Goal: Task Accomplishment & Management: Manage account settings

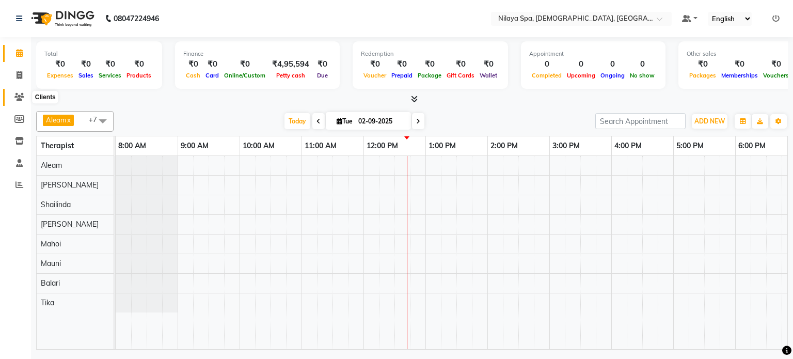
click at [18, 96] on icon at bounding box center [19, 97] width 10 height 8
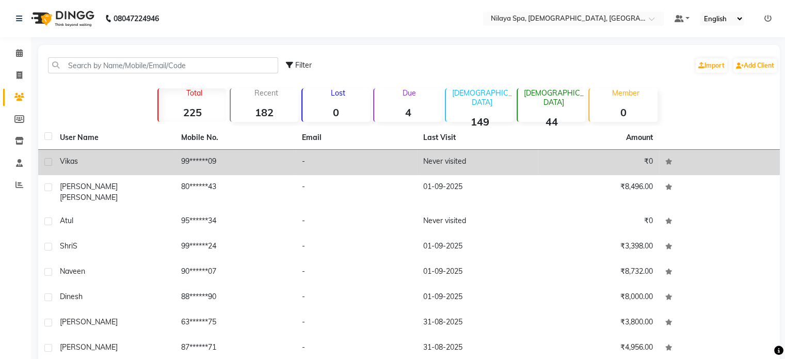
click at [69, 161] on span "Vikas" at bounding box center [69, 160] width 18 height 9
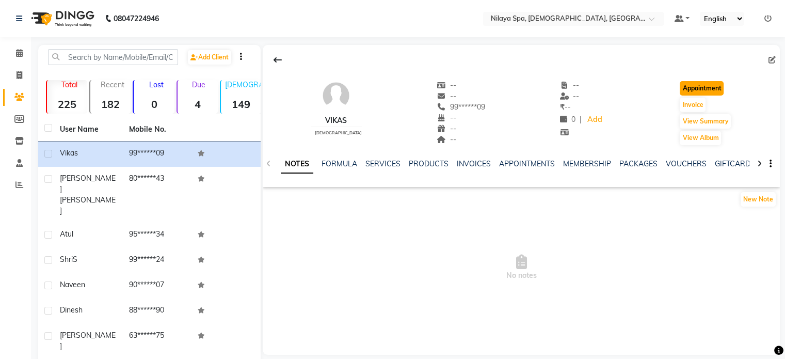
click at [705, 86] on button "Appointment" at bounding box center [702, 88] width 44 height 14
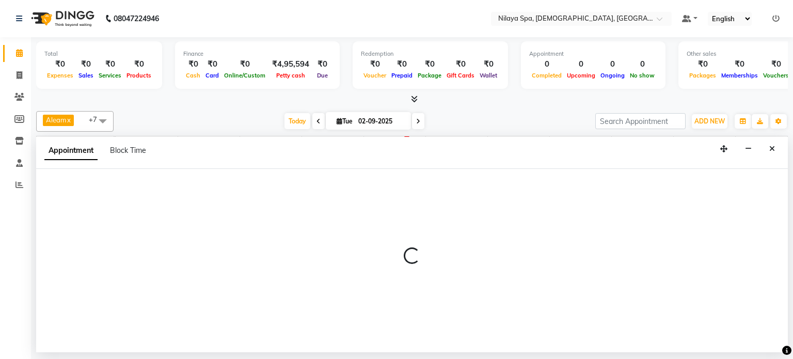
select select "540"
select select "tentative"
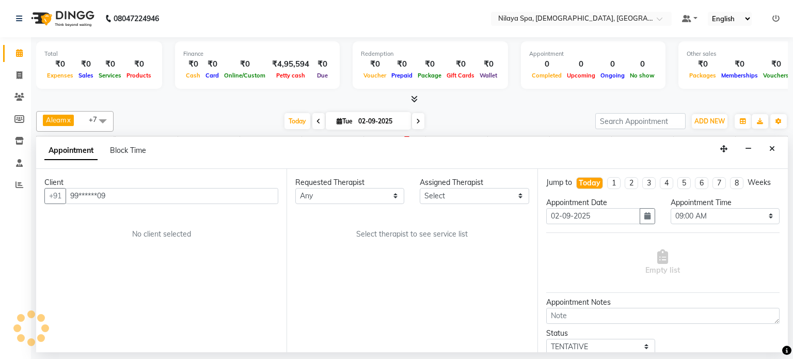
scroll to position [0, 248]
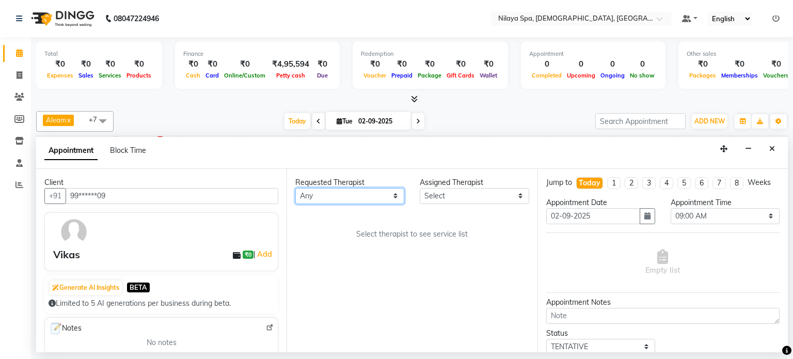
click at [397, 194] on select "Any [PERSON_NAME] Mahoi Mauni [PERSON_NAME] Punjima Shailinda Tika" at bounding box center [349, 196] width 109 height 16
select select "87840"
click at [295, 188] on select "Any [PERSON_NAME] Mahoi Mauni [PERSON_NAME] Punjima Shailinda Tika" at bounding box center [349, 196] width 109 height 16
select select "87840"
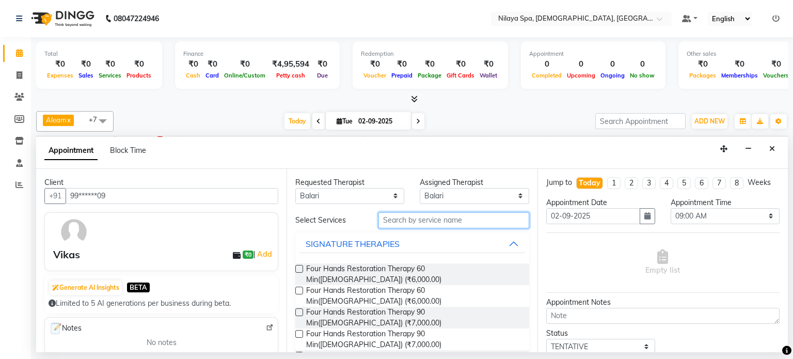
click at [398, 217] on input "text" at bounding box center [453, 220] width 151 height 16
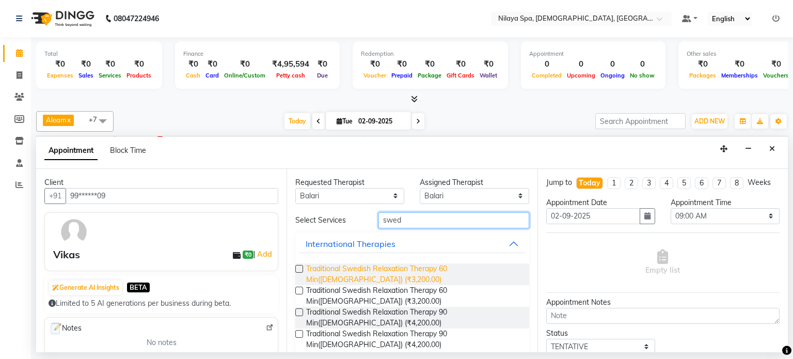
type input "swed"
click at [372, 268] on span "Traditional Swedish Relaxation Therapy 60 Min([DEMOGRAPHIC_DATA]) (₹3,200.00)" at bounding box center [413, 274] width 214 height 22
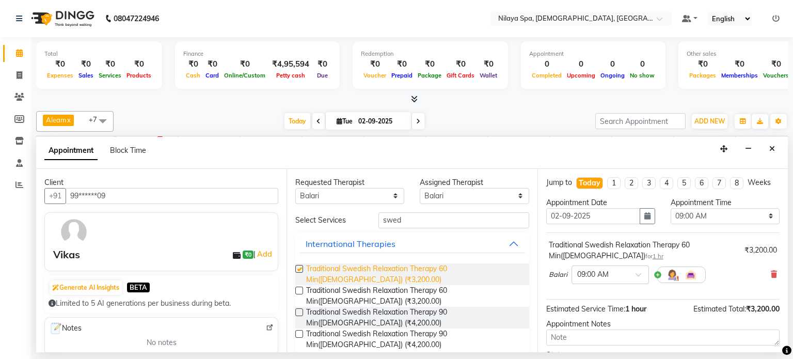
checkbox input "false"
click at [638, 272] on span at bounding box center [642, 277] width 13 height 11
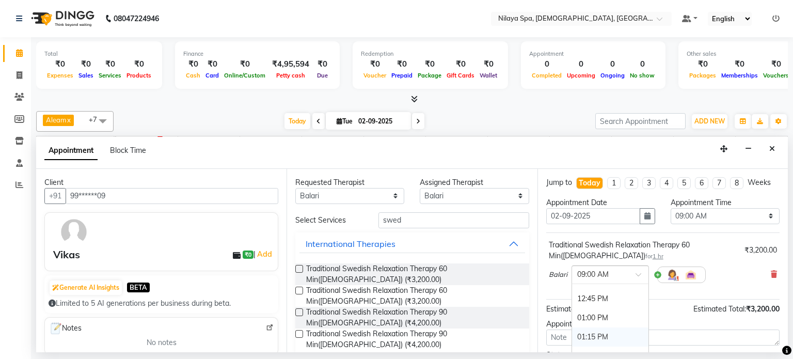
scroll to position [258, 0]
click at [593, 318] on div "12:45 PM" at bounding box center [610, 321] width 76 height 19
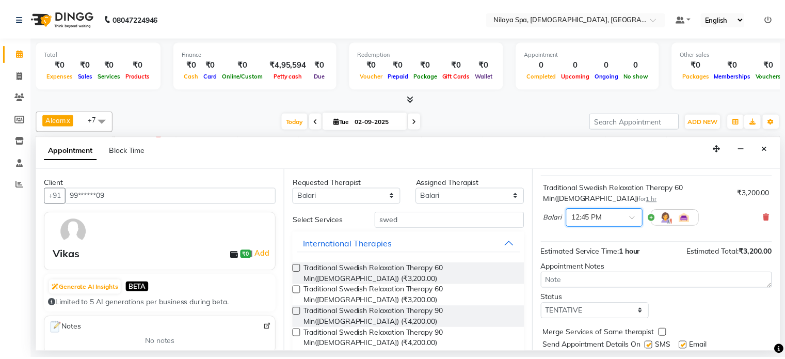
scroll to position [89, 0]
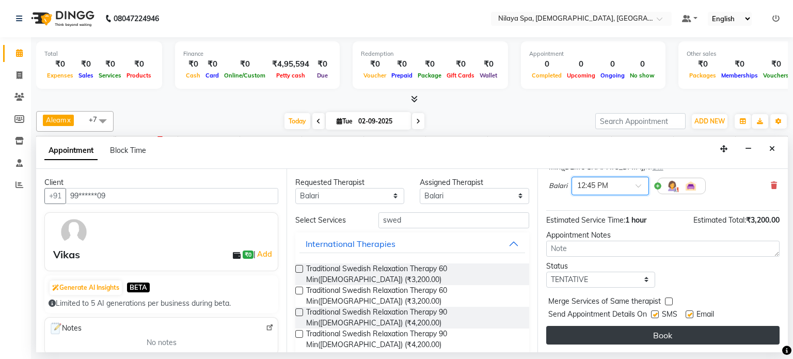
click at [629, 330] on button "Book" at bounding box center [662, 335] width 233 height 19
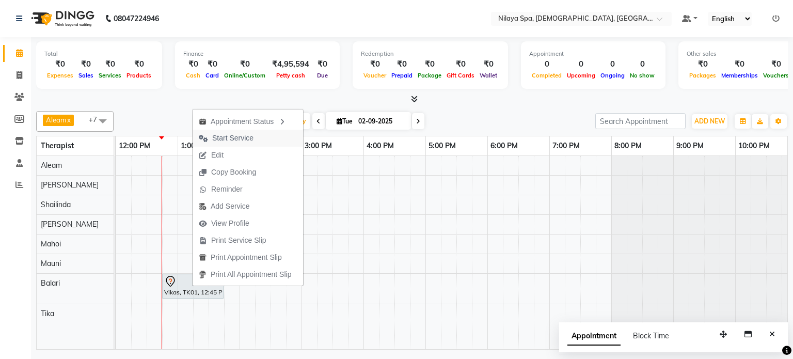
click at [229, 137] on span "Start Service" at bounding box center [232, 138] width 41 height 11
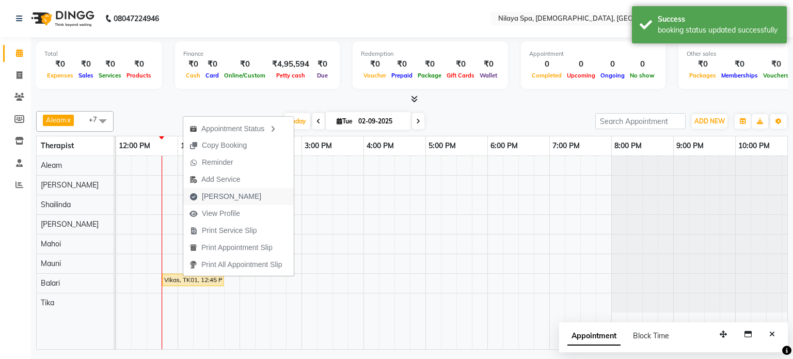
click at [215, 195] on span "[PERSON_NAME]" at bounding box center [231, 196] width 59 height 11
select select "8694"
select select "service"
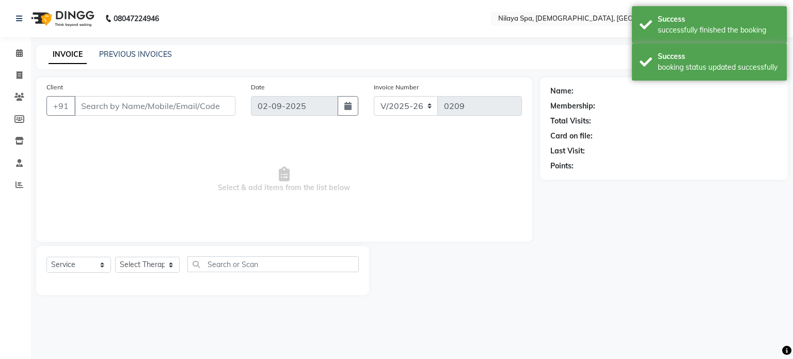
type input "99******09"
select select "87840"
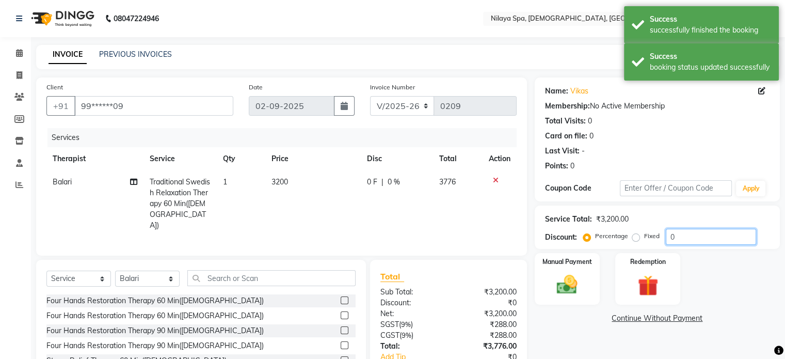
click at [683, 238] on input "0" at bounding box center [711, 237] width 90 height 16
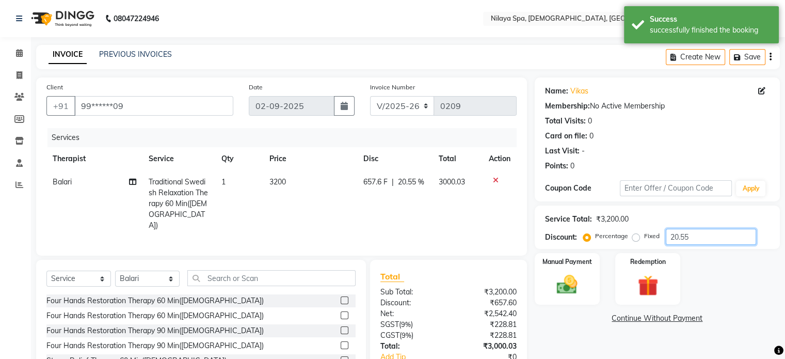
type input "20.55"
click at [433, 219] on td "3000.03" at bounding box center [458, 203] width 50 height 67
select select "87840"
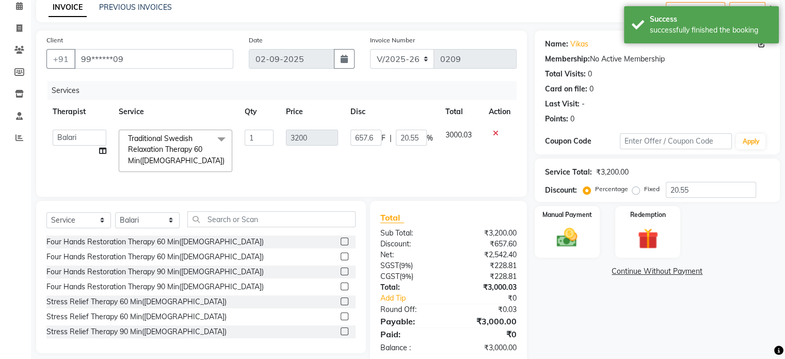
scroll to position [75, 0]
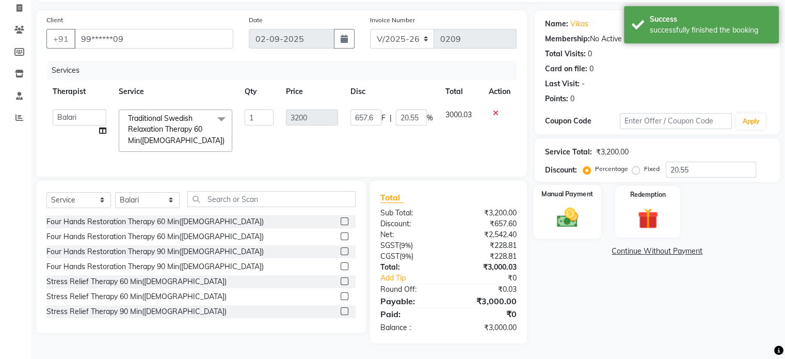
click at [568, 195] on div "Manual Payment" at bounding box center [567, 211] width 68 height 53
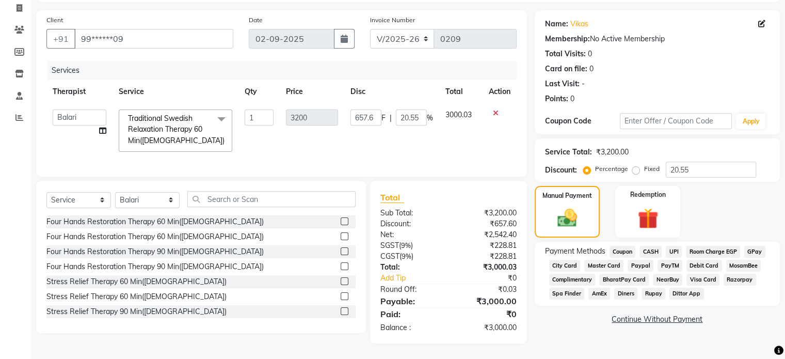
click at [654, 246] on span "CASH" at bounding box center [651, 252] width 22 height 12
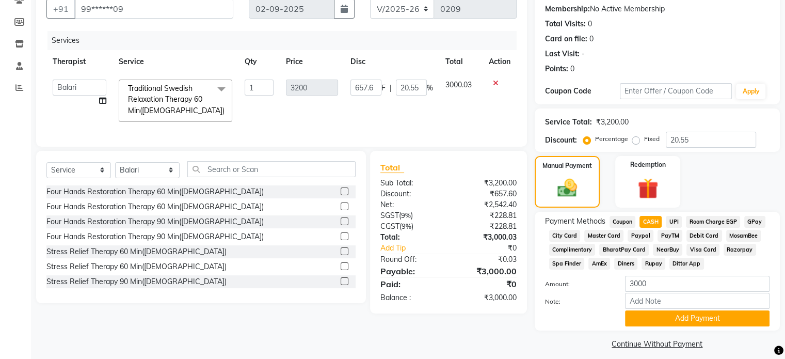
scroll to position [107, 0]
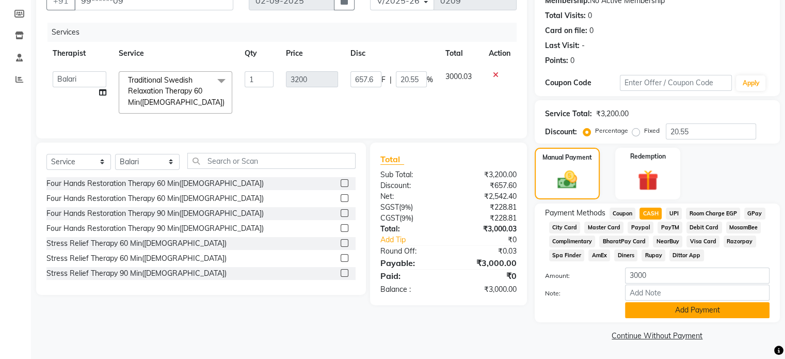
click at [682, 310] on button "Add Payment" at bounding box center [697, 310] width 145 height 16
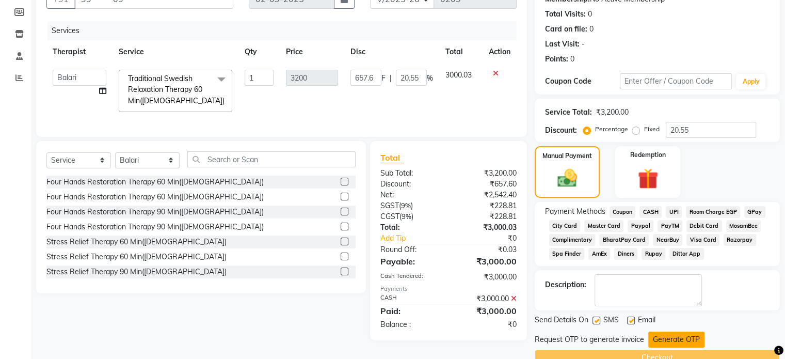
click at [667, 340] on button "Generate OTP" at bounding box center [676, 339] width 56 height 16
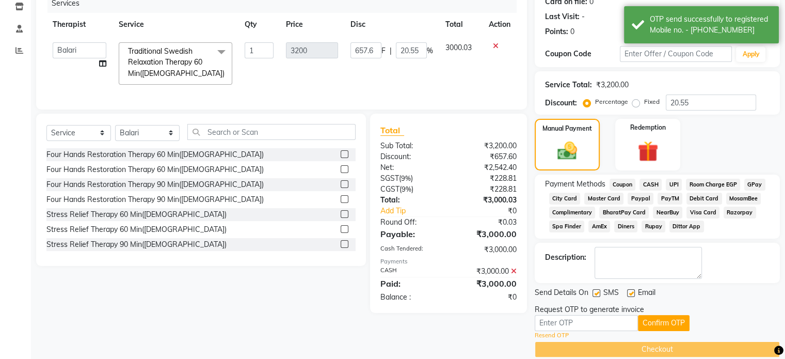
scroll to position [149, 0]
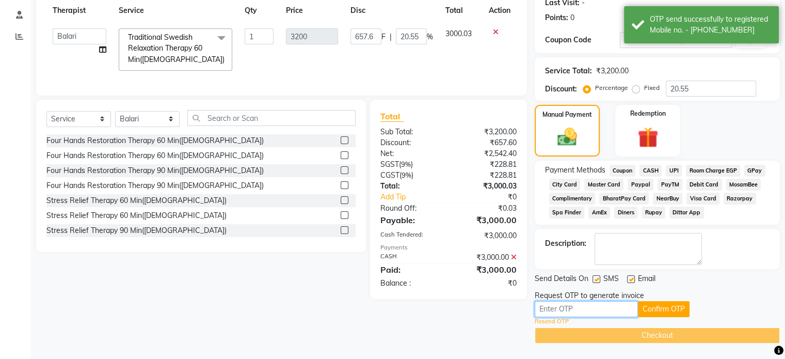
click at [569, 309] on input "text" at bounding box center [586, 309] width 103 height 16
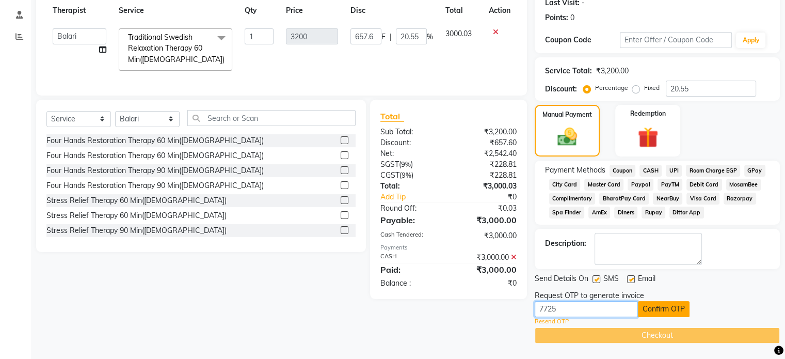
type input "7725"
click at [664, 306] on button "Confirm OTP" at bounding box center [664, 309] width 52 height 16
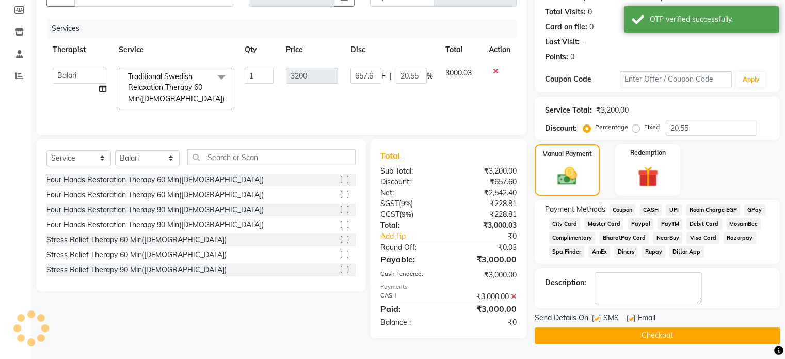
scroll to position [112, 0]
click at [642, 332] on button "Checkout" at bounding box center [657, 335] width 245 height 16
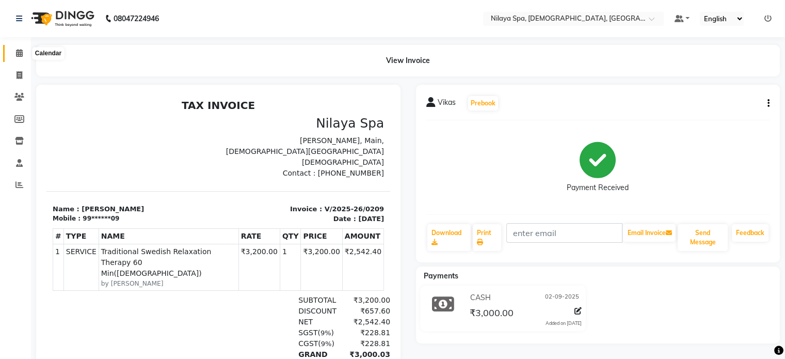
click at [19, 53] on icon at bounding box center [19, 53] width 7 height 8
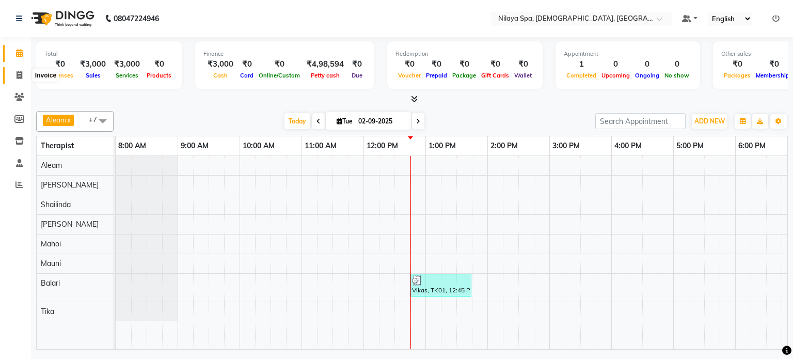
click at [19, 73] on icon at bounding box center [20, 75] width 6 height 8
select select "service"
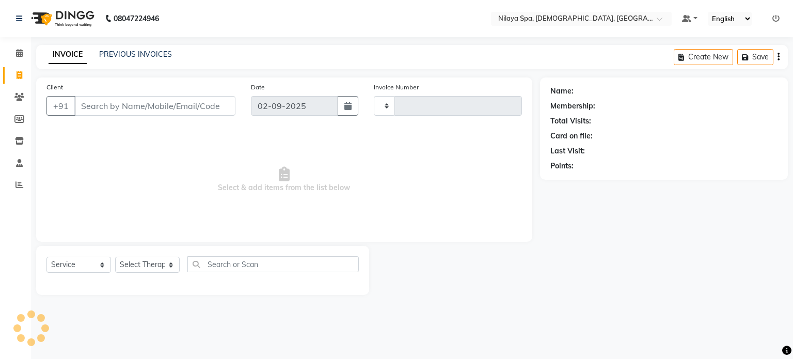
type input "0210"
select select "8694"
click at [115, 52] on link "PREVIOUS INVOICES" at bounding box center [135, 54] width 73 height 9
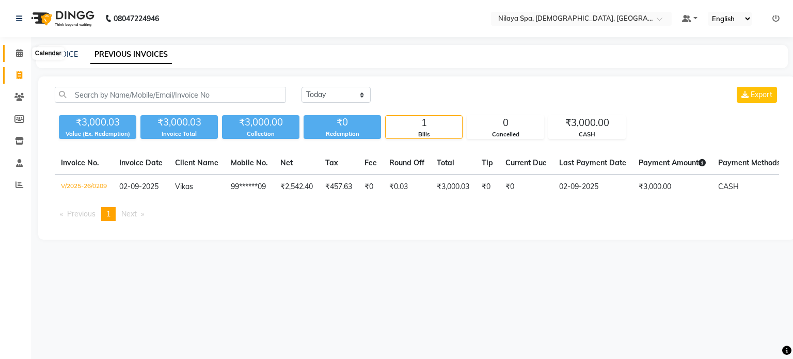
click at [21, 51] on icon at bounding box center [19, 53] width 7 height 8
